Goal: Learn about a topic

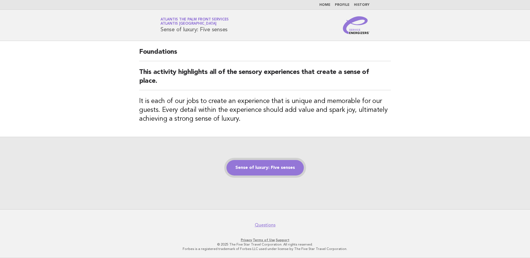
click at [265, 170] on link "Sense of luxury: Five senses" at bounding box center [265, 168] width 77 height 16
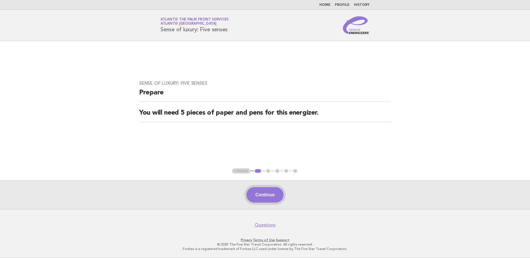
click at [259, 196] on button "Continue" at bounding box center [265, 195] width 37 height 16
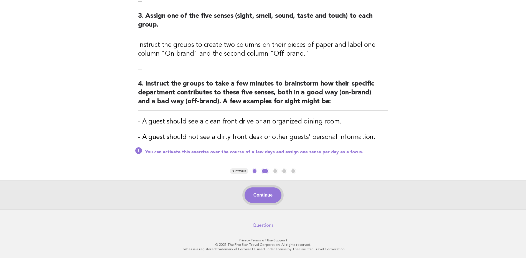
click at [261, 197] on button "Continue" at bounding box center [263, 196] width 37 height 16
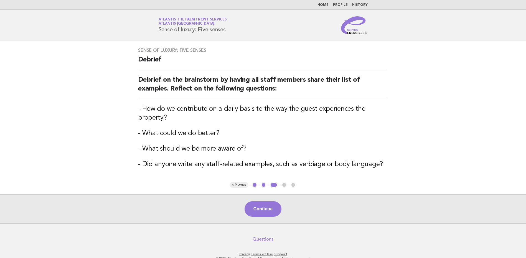
click at [263, 186] on button "2" at bounding box center [264, 185] width 6 height 6
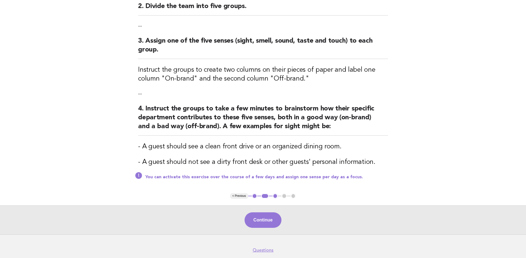
scroll to position [166, 0]
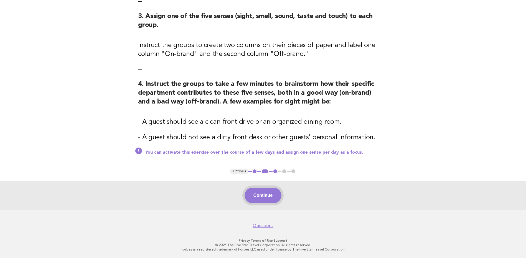
click at [265, 201] on button "Continue" at bounding box center [263, 196] width 37 height 16
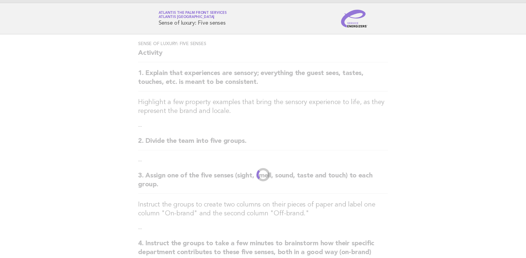
scroll to position [0, 0]
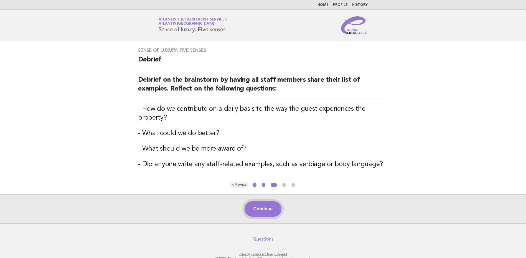
click at [263, 209] on button "Continue" at bounding box center [263, 210] width 37 height 16
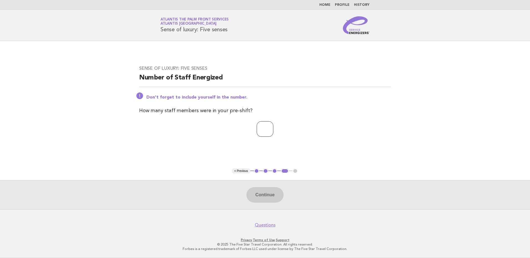
click at [262, 131] on input "number" at bounding box center [265, 129] width 17 height 16
type input "*"
click at [265, 192] on button "Continue" at bounding box center [265, 195] width 37 height 16
